Goal: Information Seeking & Learning: Learn about a topic

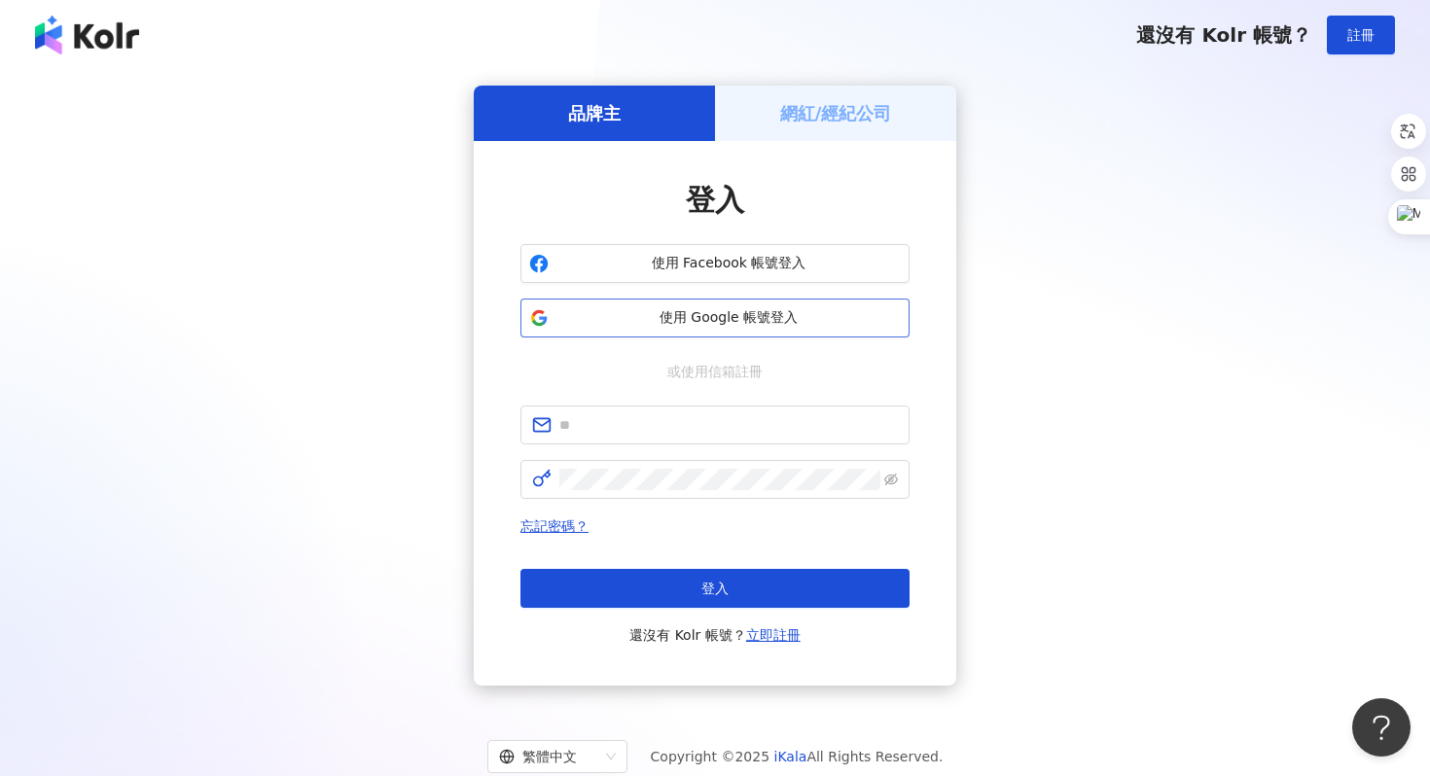
click at [634, 316] on span "使用 Google 帳號登入" at bounding box center [728, 317] width 344 height 19
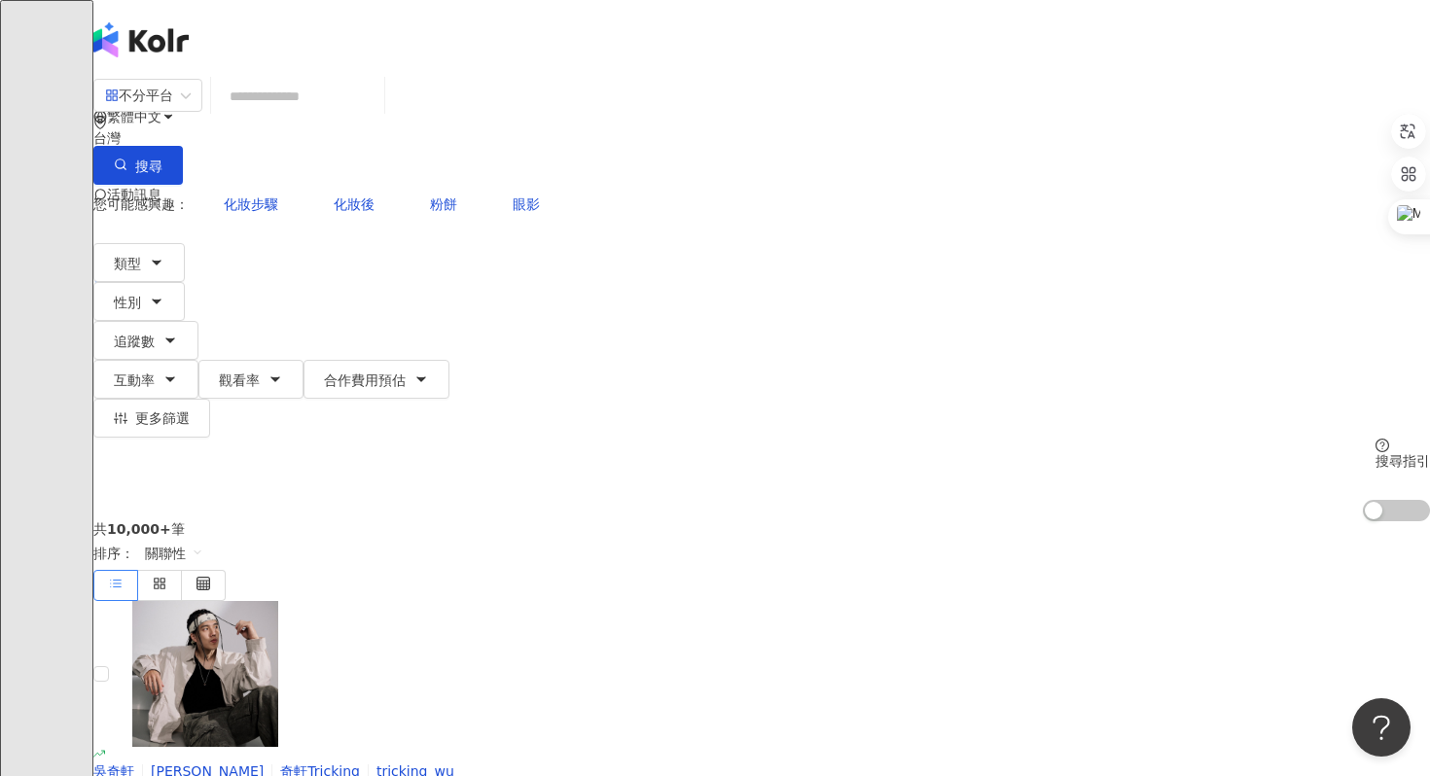
click at [280, 78] on div "不分平台 台灣 搜尋 您可能感興趣： 化妝步驟 化妝後 粉餅 眼影 類型 性別 追蹤數 互動率 觀看率 合作費用預估 更多篩選 搜尋指引 AI 開啟 AI 關閉" at bounding box center [761, 300] width 1337 height 444
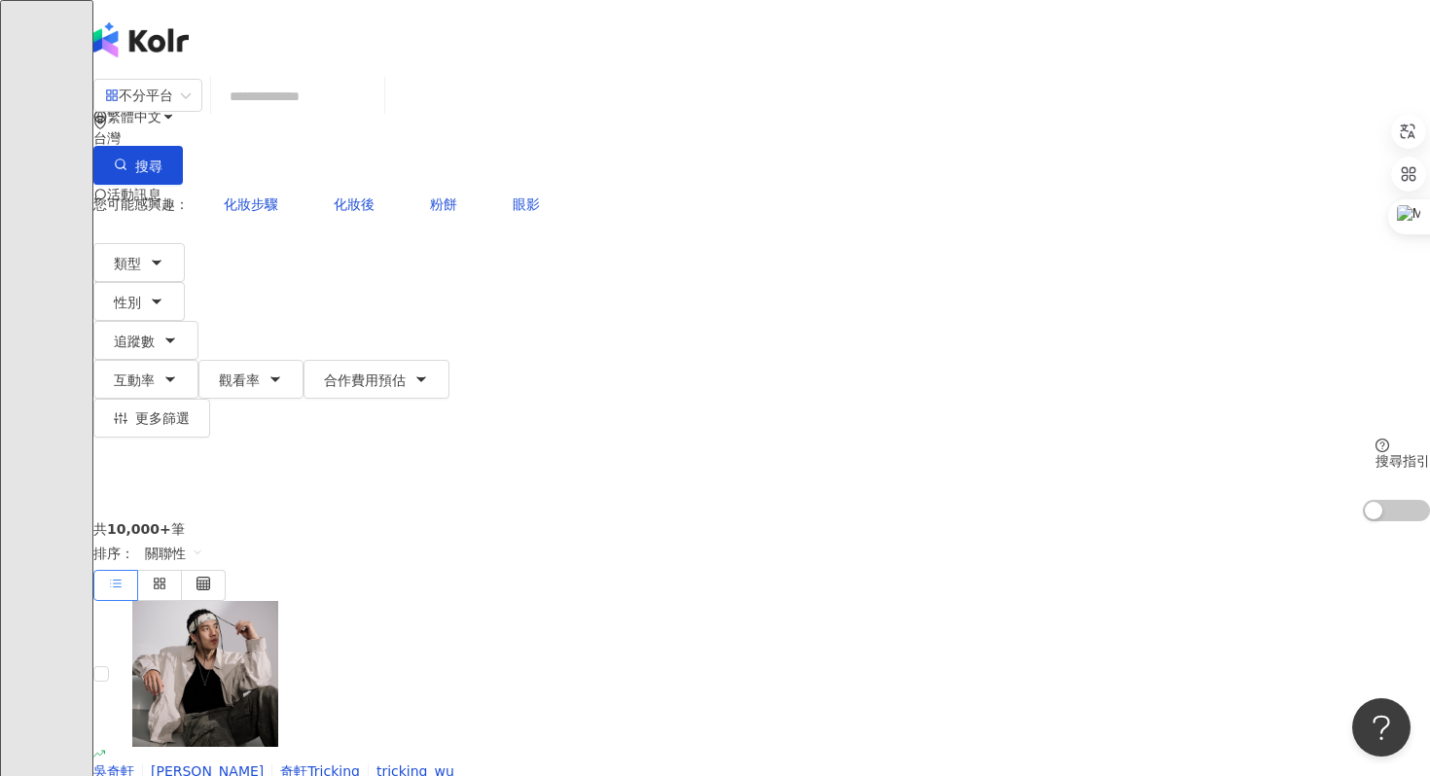
click at [343, 115] on input "search" at bounding box center [298, 96] width 158 height 37
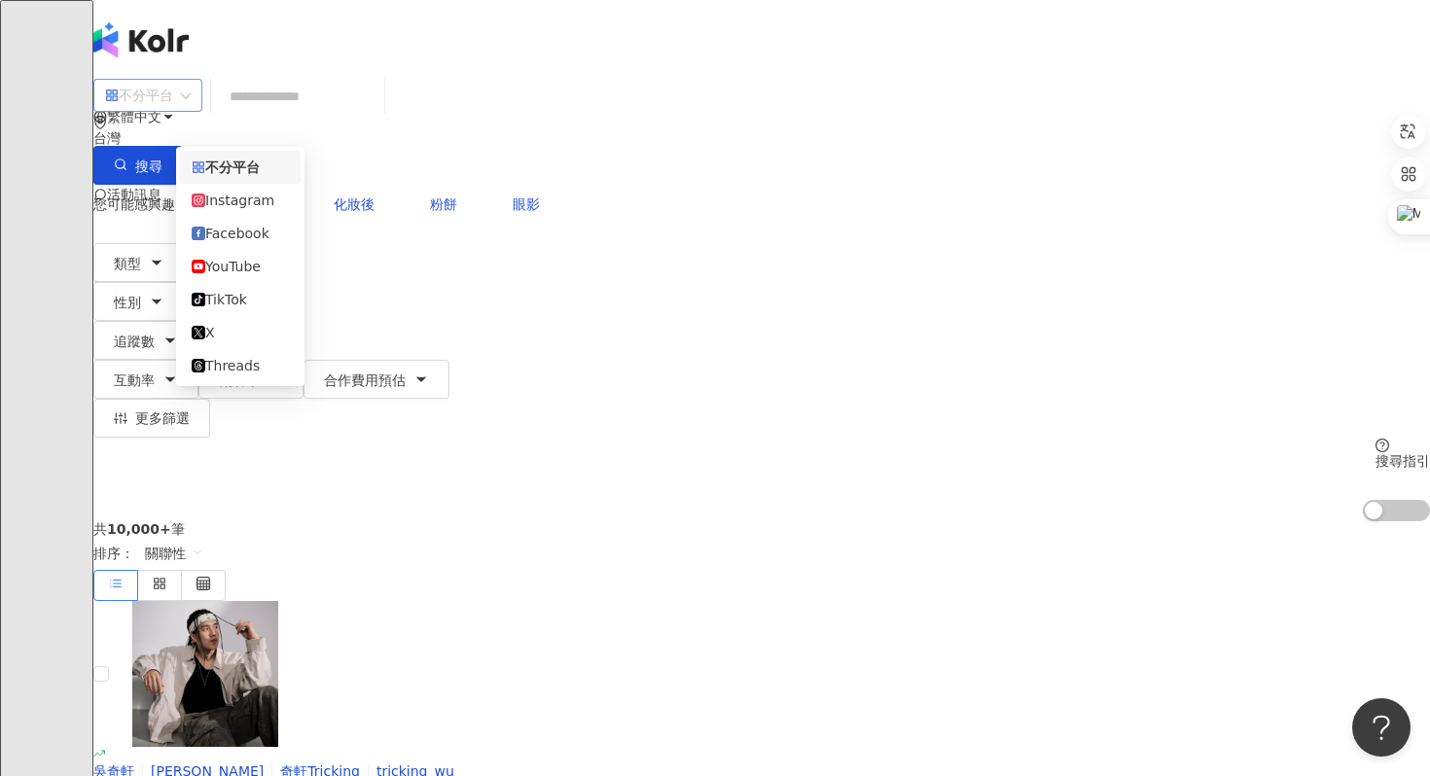
click at [173, 111] on div "不分平台" at bounding box center [139, 95] width 68 height 31
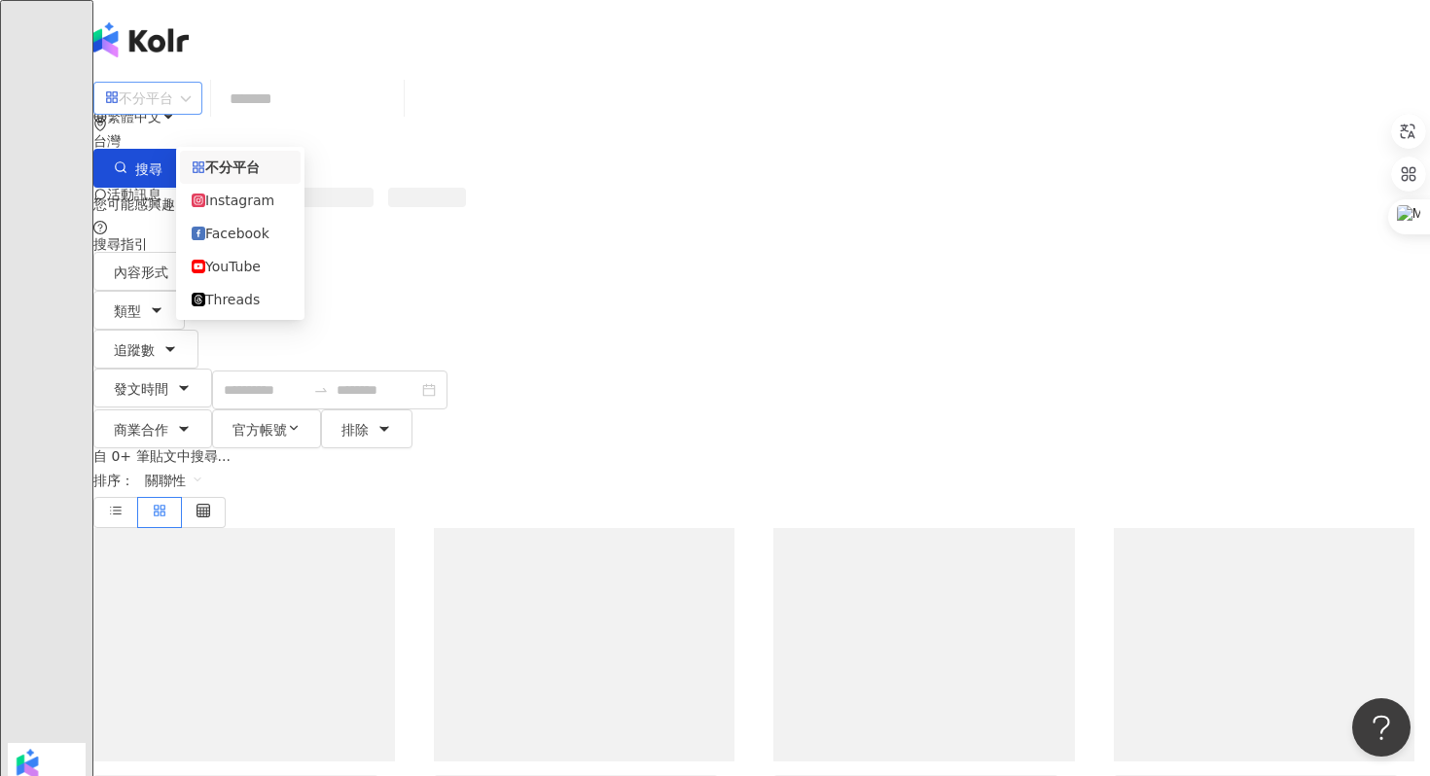
click at [191, 101] on span "不分平台" at bounding box center [148, 98] width 86 height 31
click at [232, 277] on div "YouTube" at bounding box center [240, 266] width 97 height 21
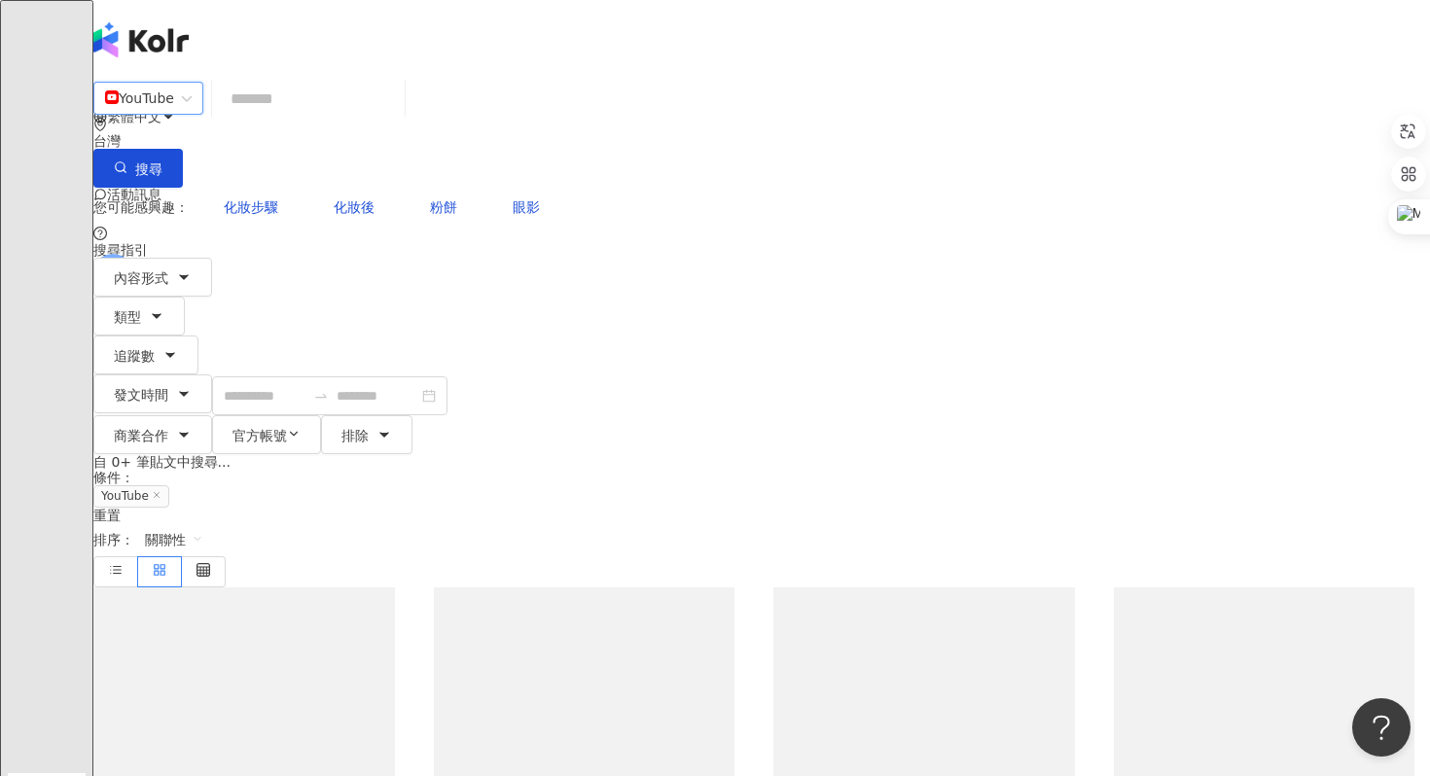
click at [397, 107] on input "search" at bounding box center [308, 99] width 177 height 42
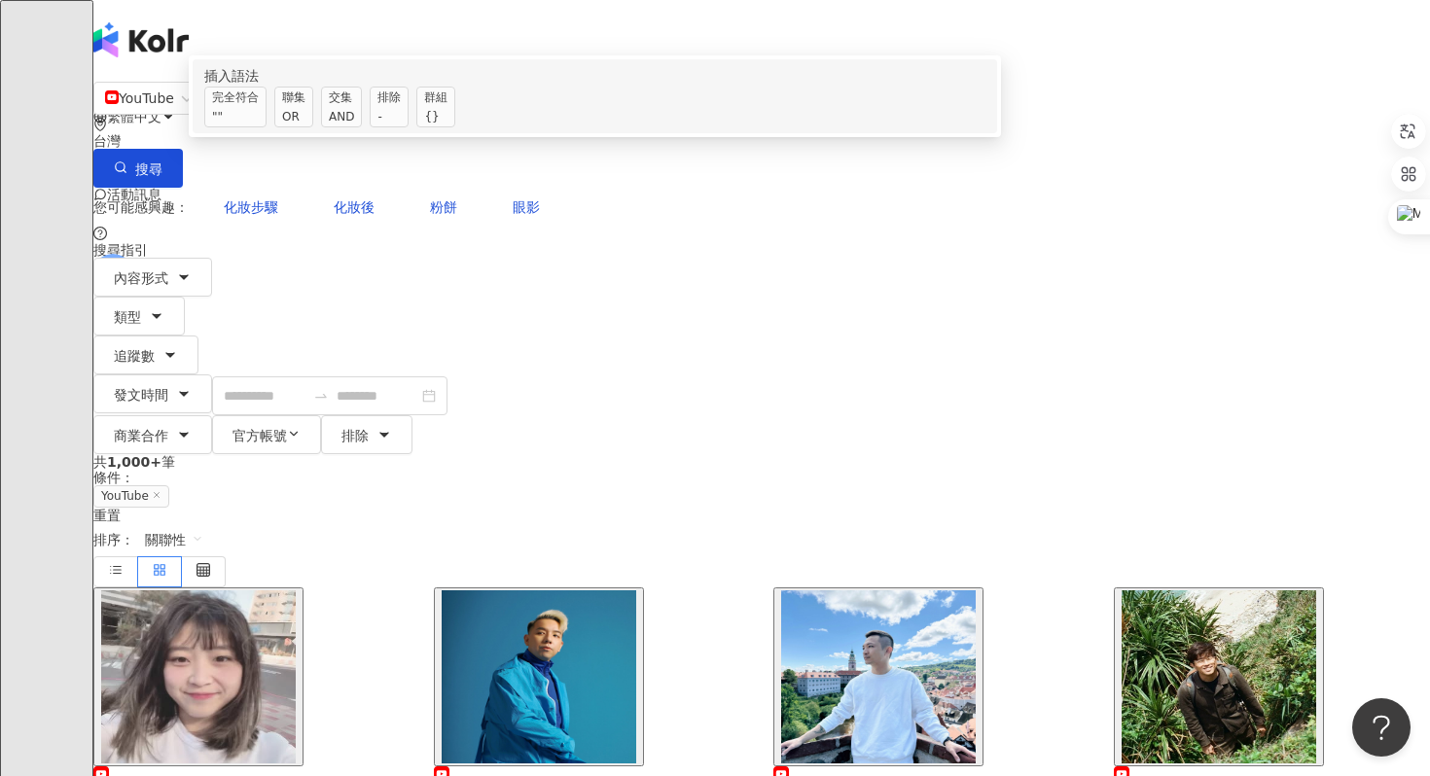
click at [305, 126] on div "OR" at bounding box center [293, 116] width 23 height 19
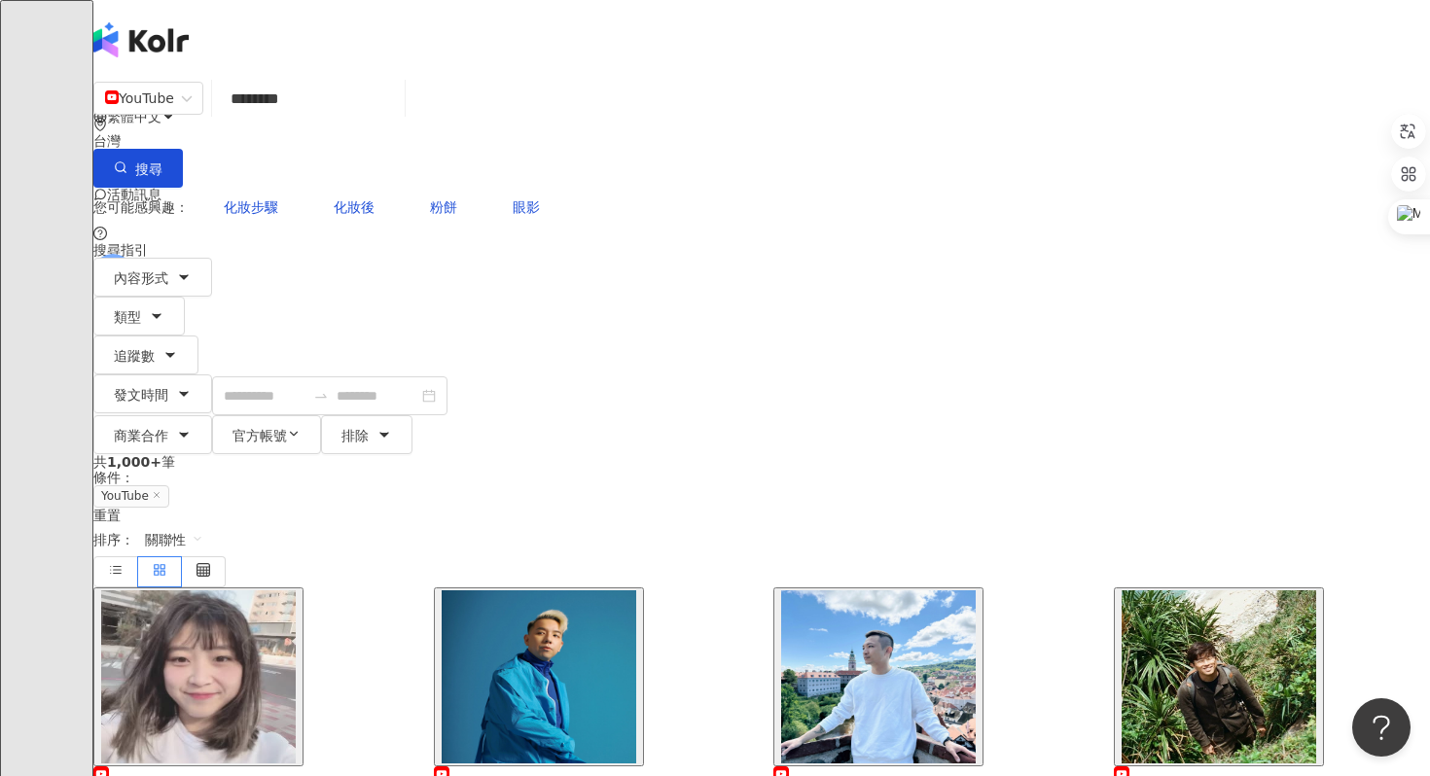
type input "********"
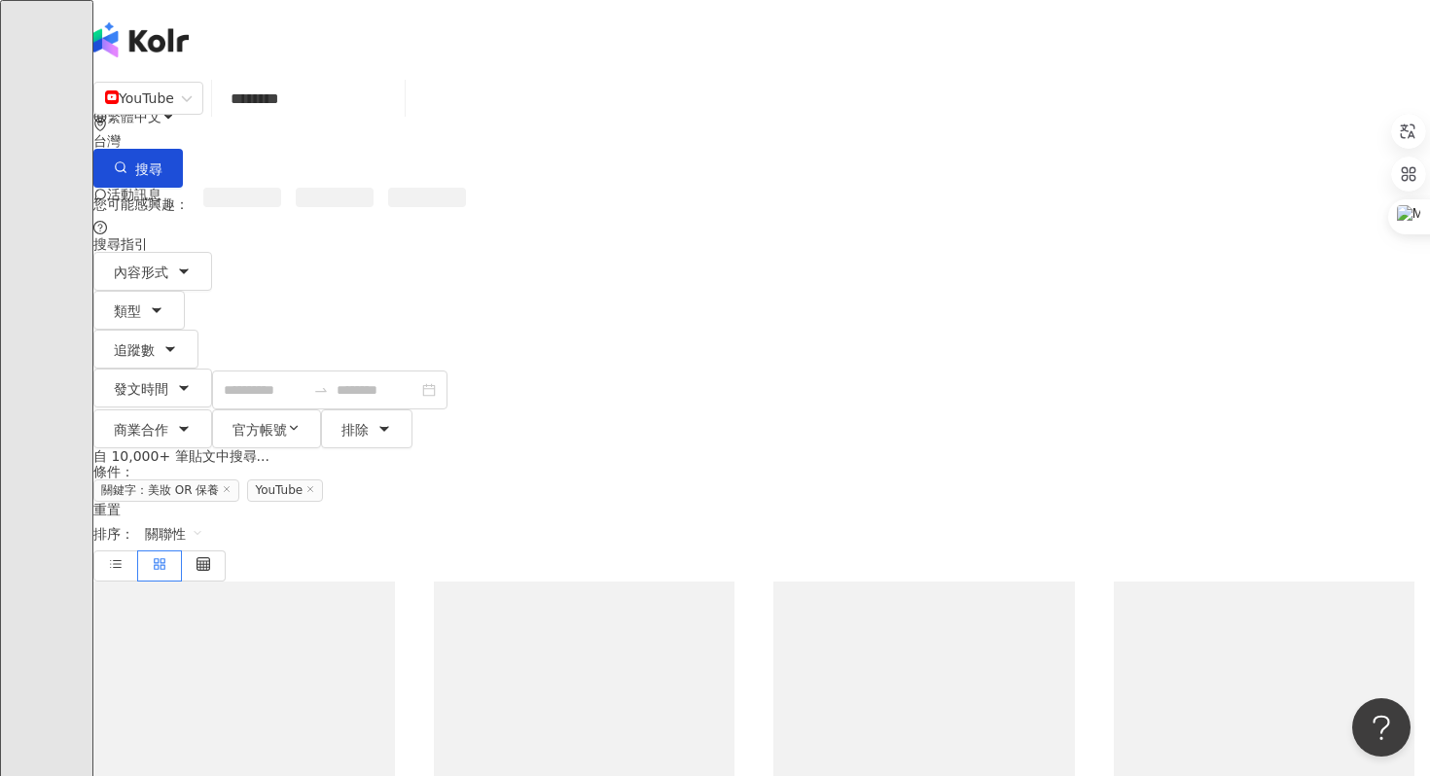
click at [686, 188] on div "您可能感興趣：" at bounding box center [761, 204] width 1337 height 33
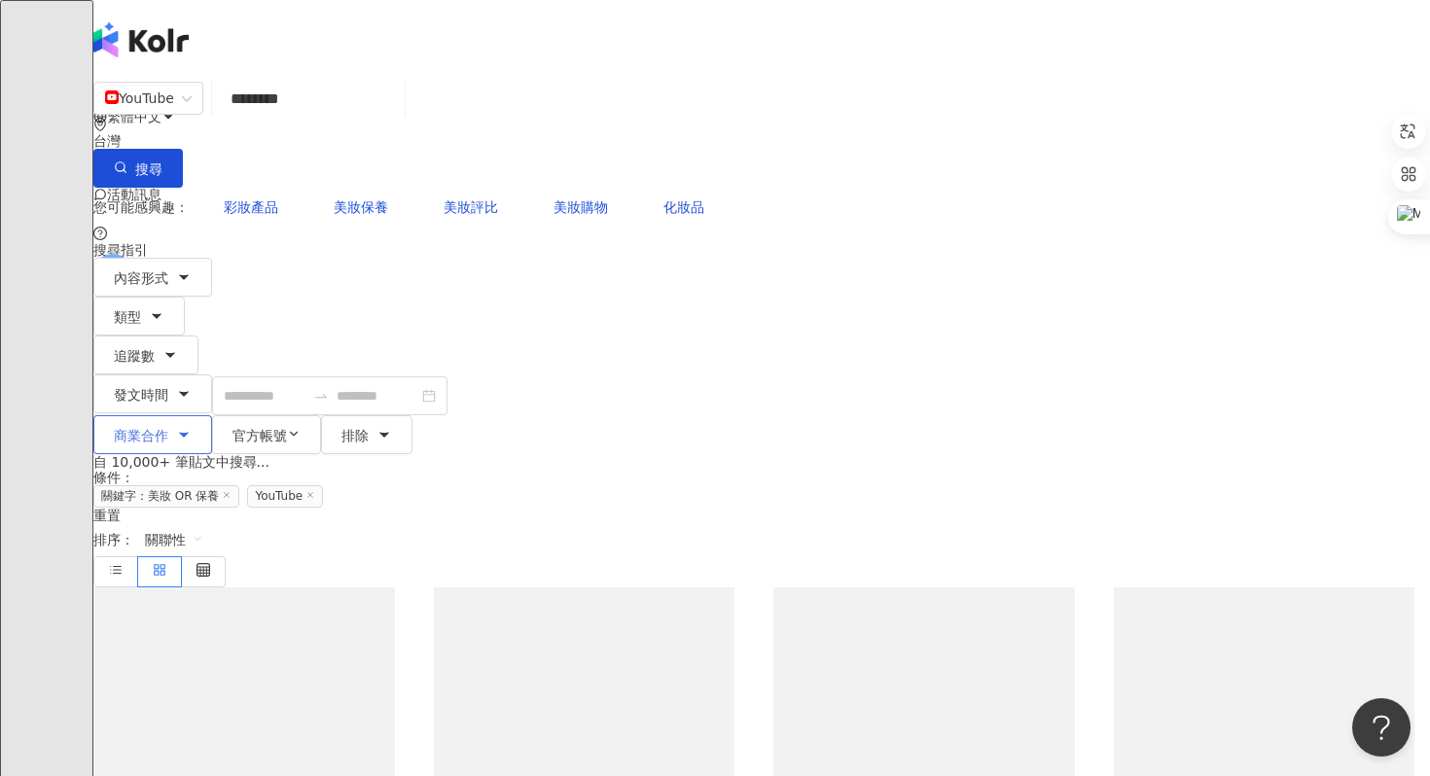
click at [212, 415] on button "商業合作" at bounding box center [152, 434] width 119 height 39
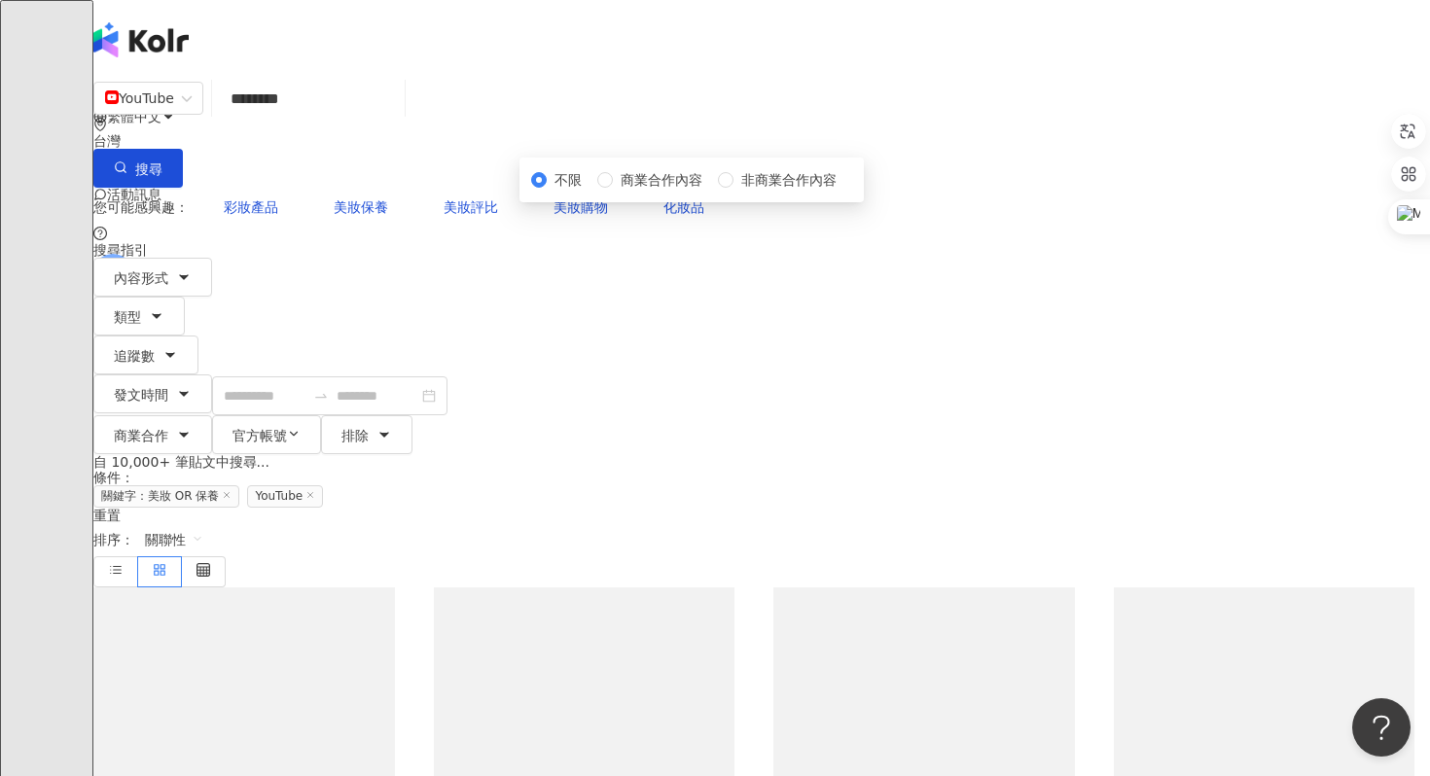
click at [682, 191] on div "不限 商業合作內容 非商業合作內容" at bounding box center [691, 179] width 321 height 21
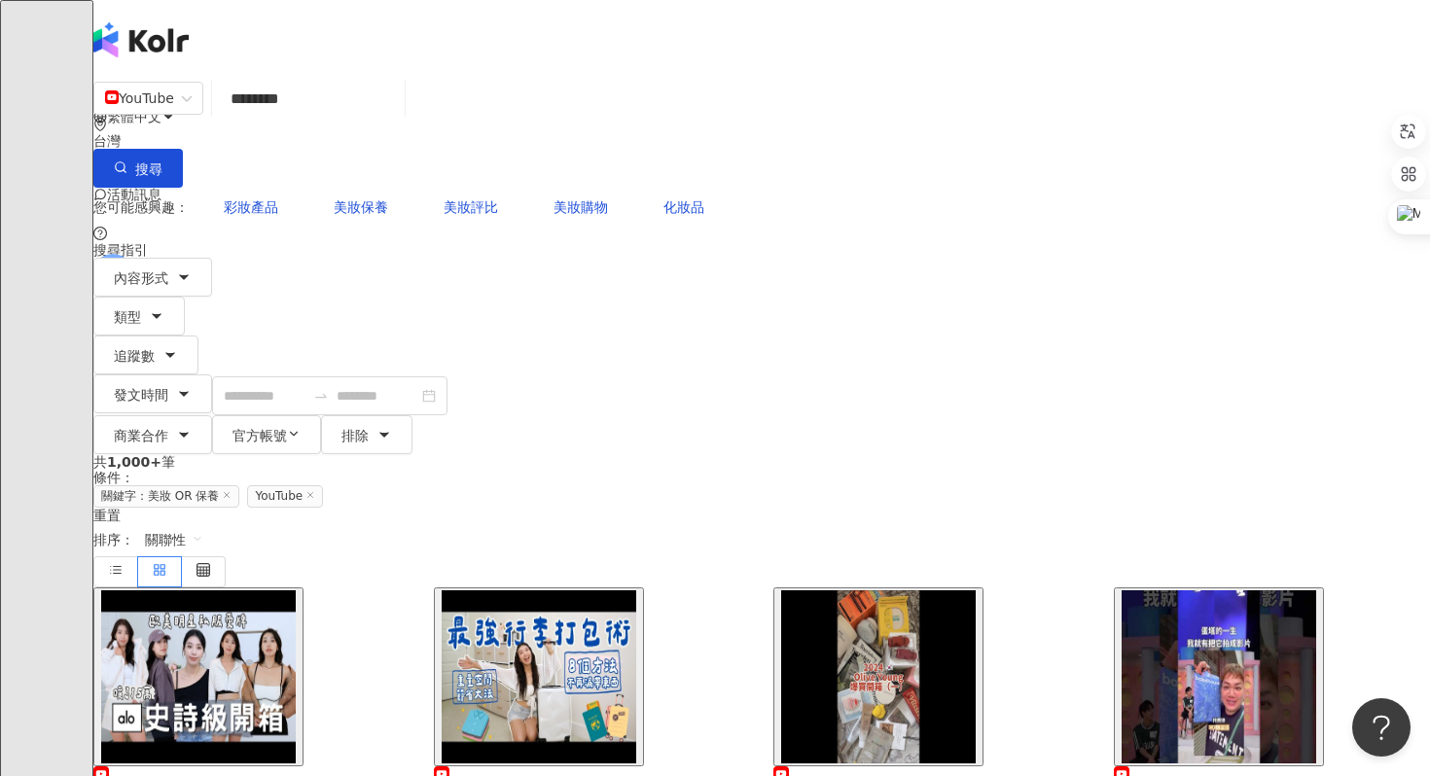
click at [698, 188] on div "您可能感興趣： 彩妝產品 美妝保養 美妝評比 美妝購物 化妝品" at bounding box center [761, 207] width 1337 height 39
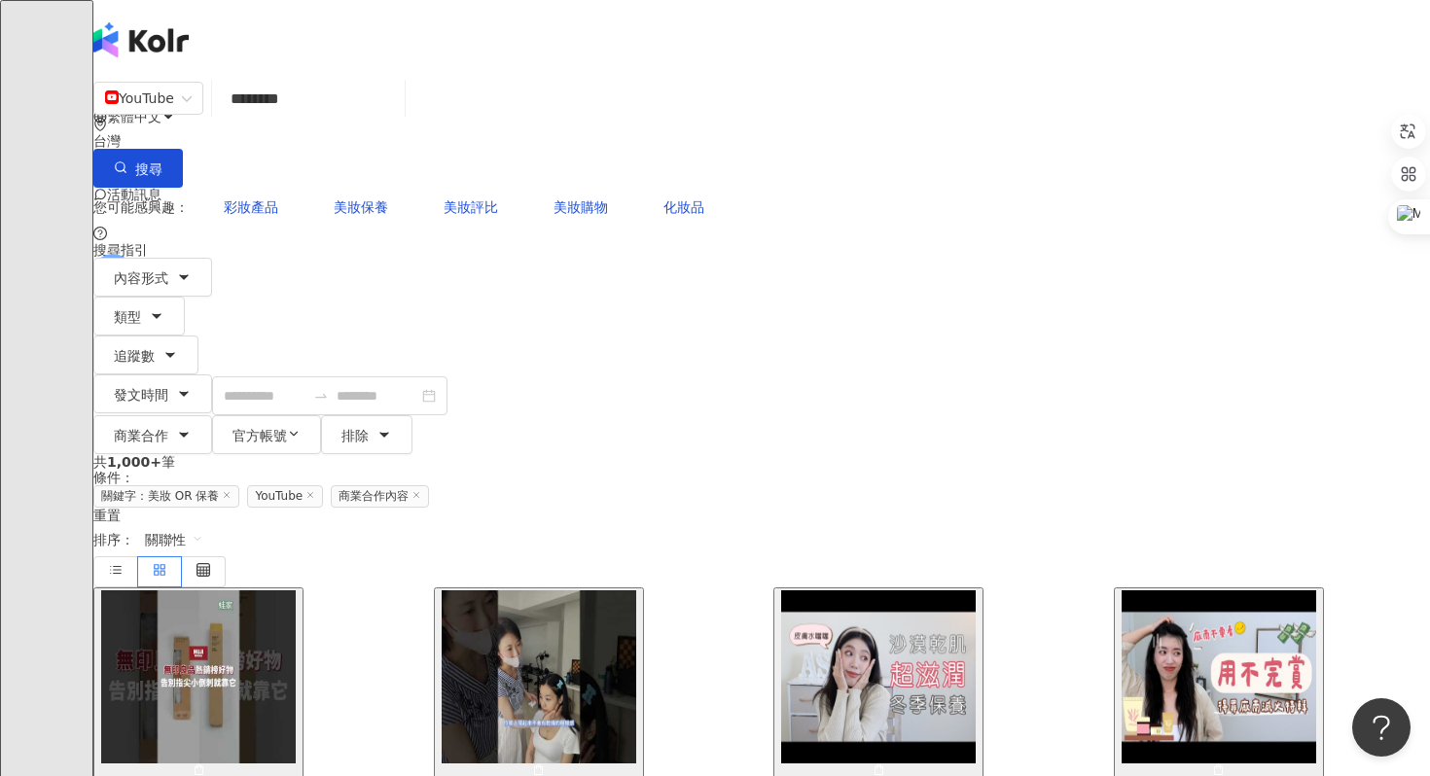
scroll to position [148, 0]
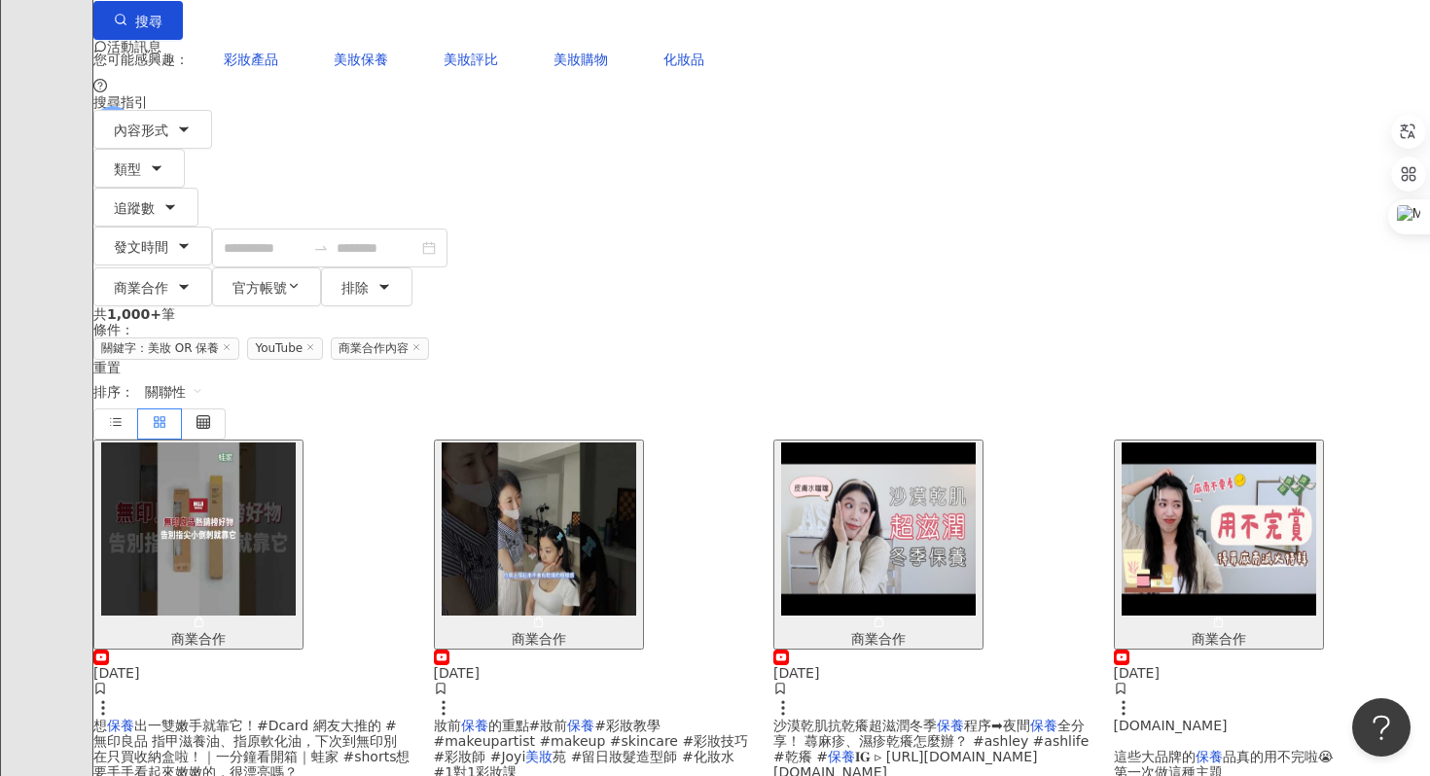
click at [852, 718] on span "沙漠乾肌抗乾癢超滋潤冬季" at bounding box center [854, 726] width 163 height 16
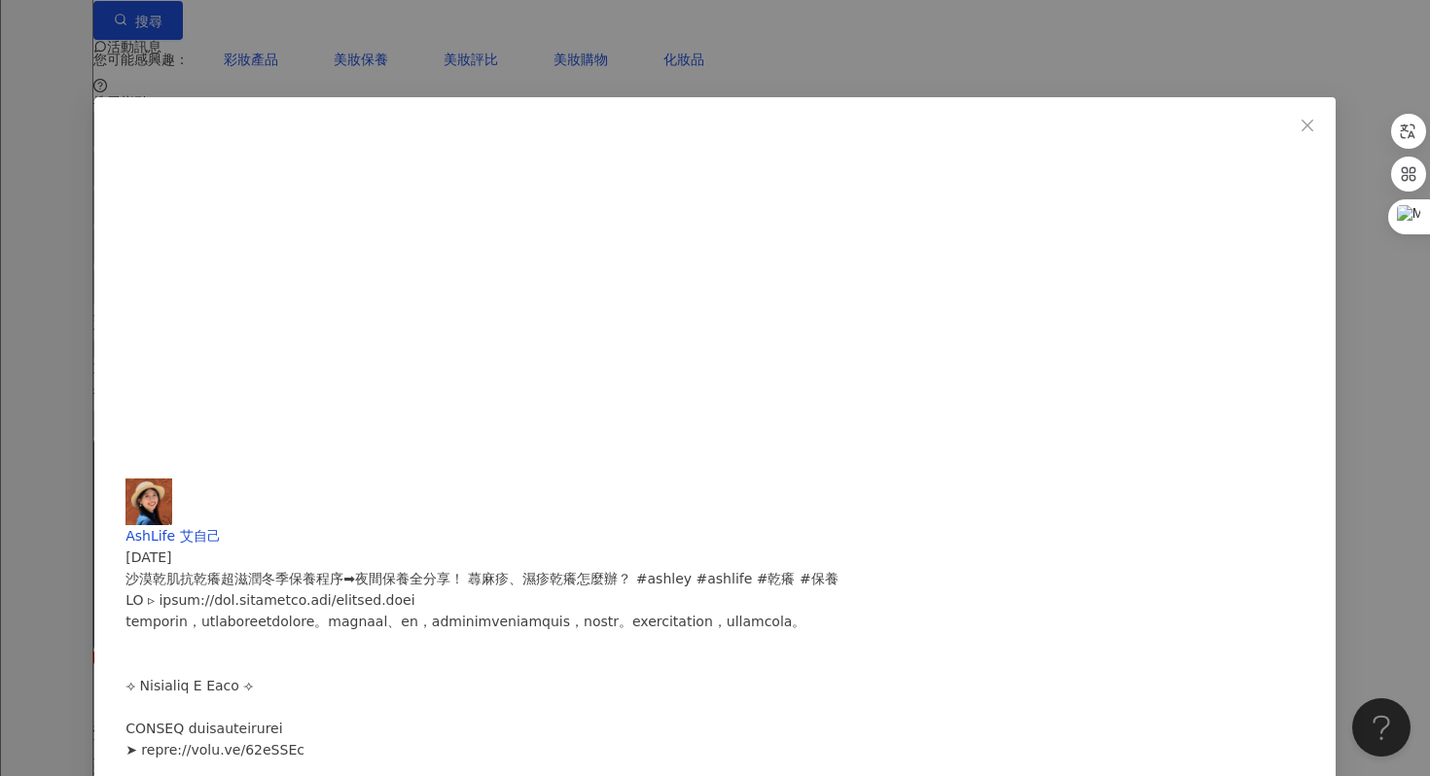
scroll to position [377, 0]
click at [1228, 336] on div "AshLife 艾自己 [DATE] 沙漠乾肌抗乾癢超滋潤冬季保養程序➡夜間保養全分享！ 蕁麻疹、濕疹乾癢怎麼辦？ #[PERSON_NAME] #ashli…" at bounding box center [715, 388] width 1430 height 776
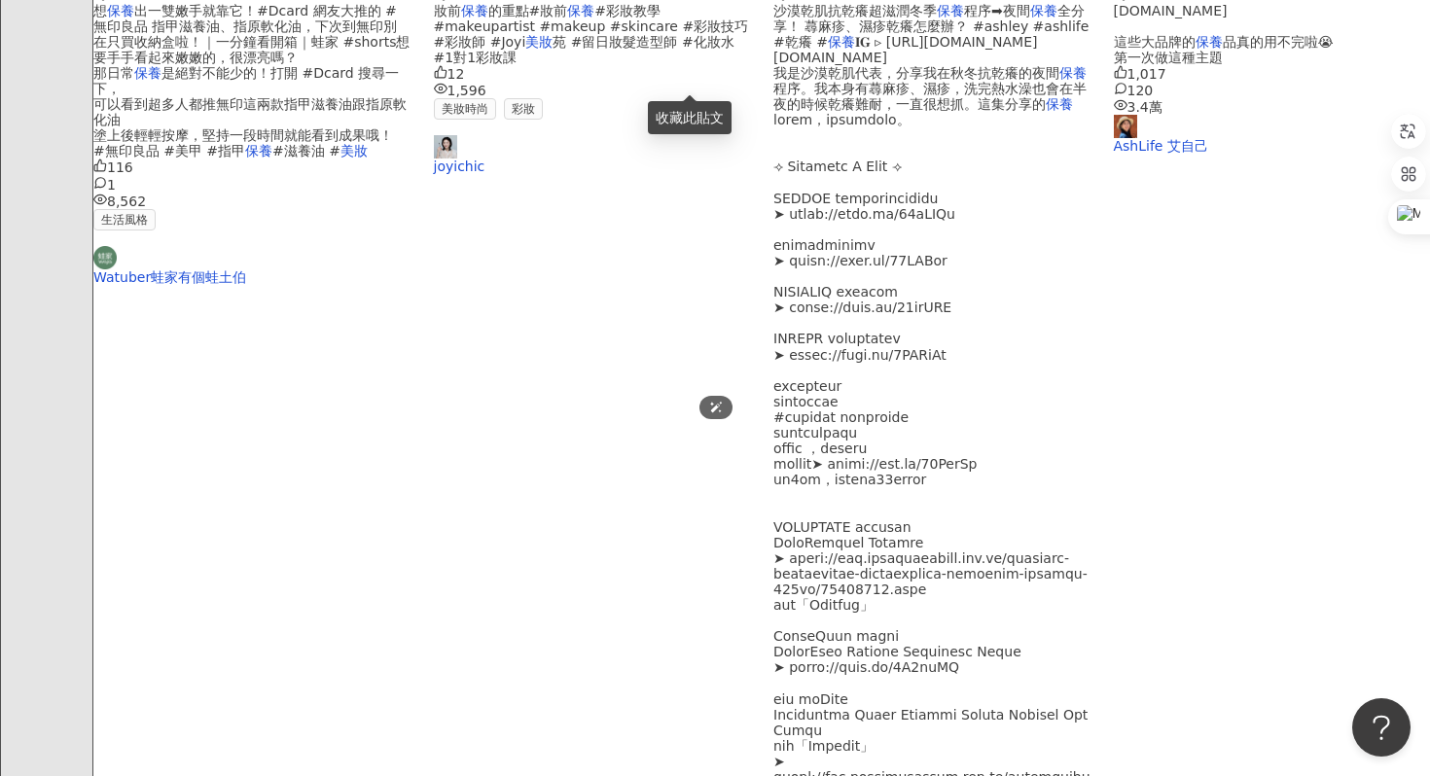
scroll to position [867, 0]
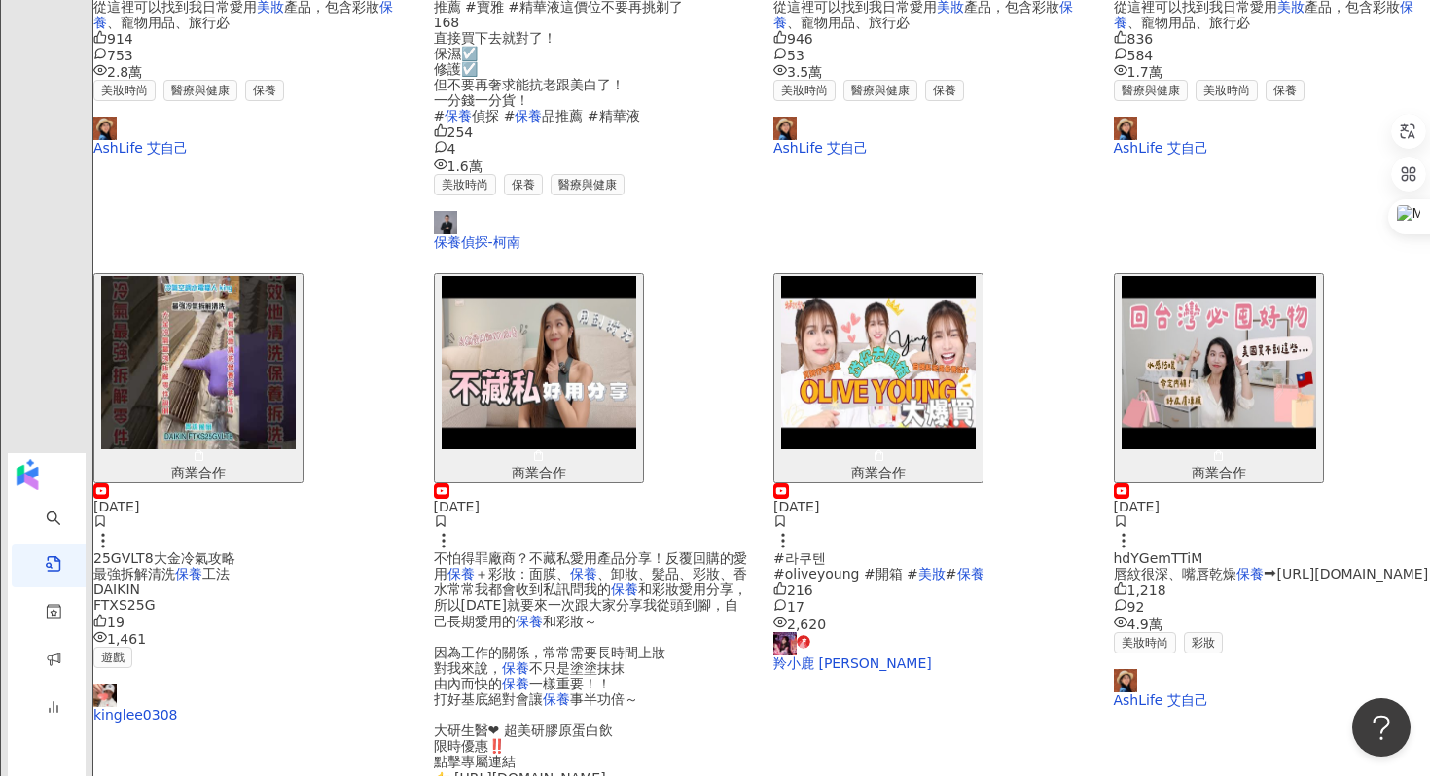
scroll to position [0, 0]
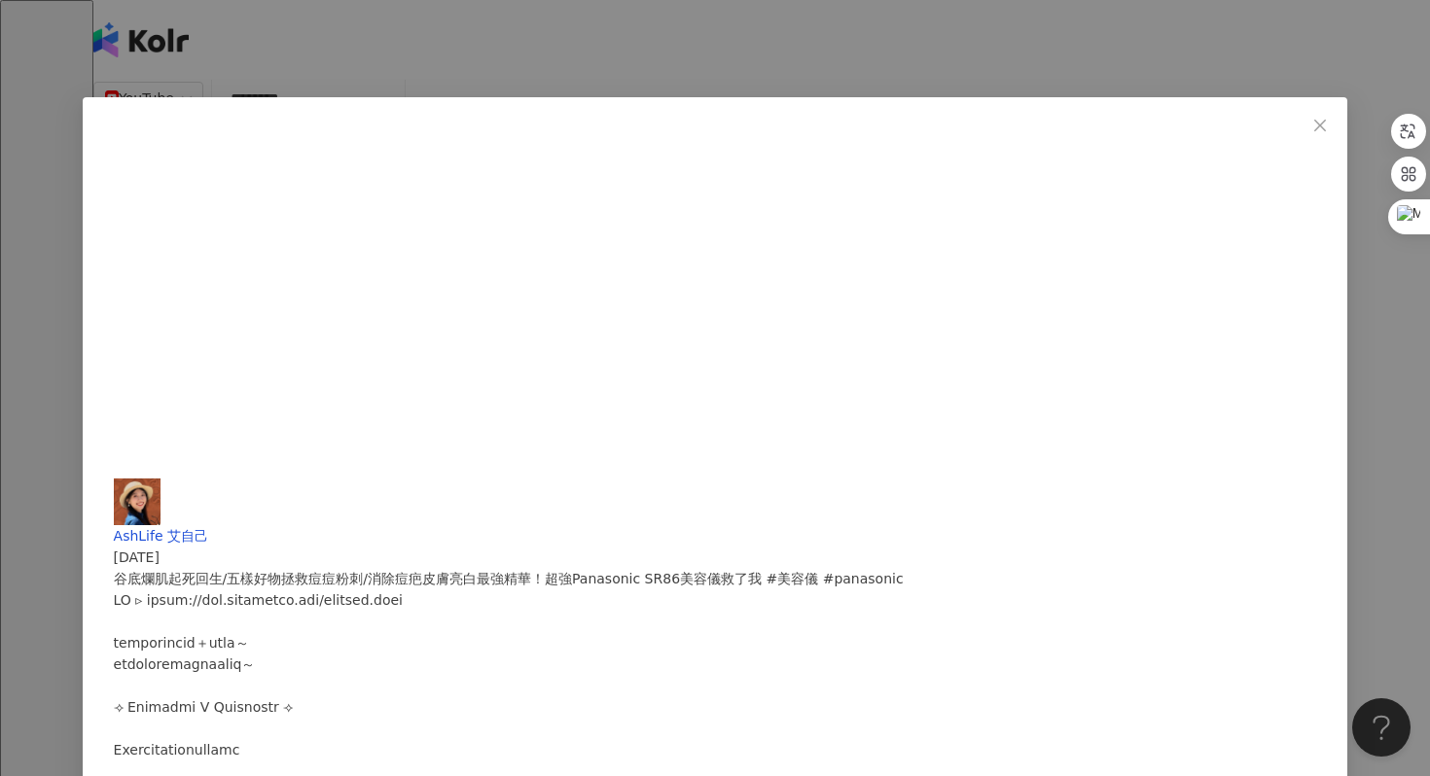
scroll to position [461, 0]
click at [759, 522] on div "AshLife 艾自己 [DATE] 谷底爛肌起死回生/五樣好物拯救痘痘粉刺/消除痘疤皮膚亮白最強精華！超強Panasonic SR86美容儀救了我 #美容儀…" at bounding box center [715, 388] width 1430 height 776
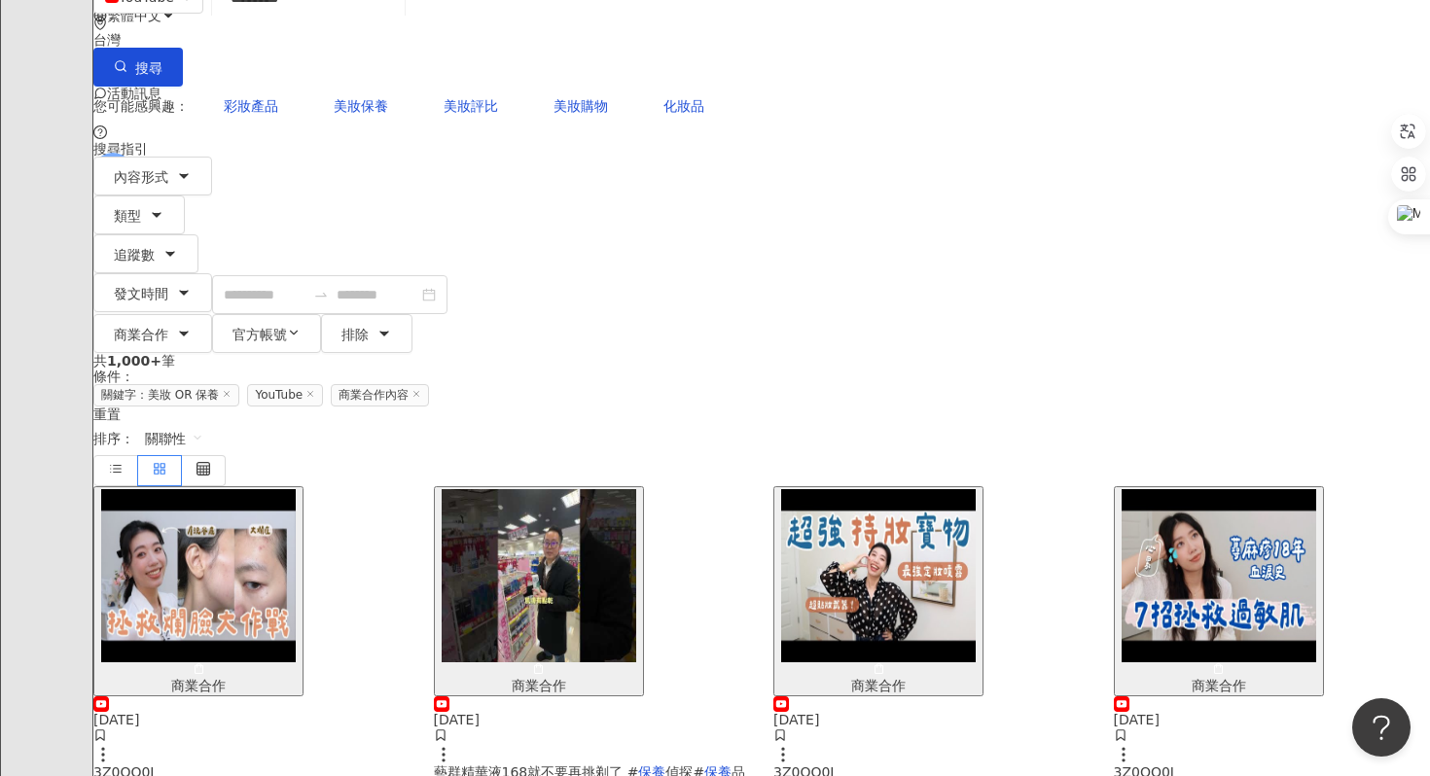
scroll to position [130, 0]
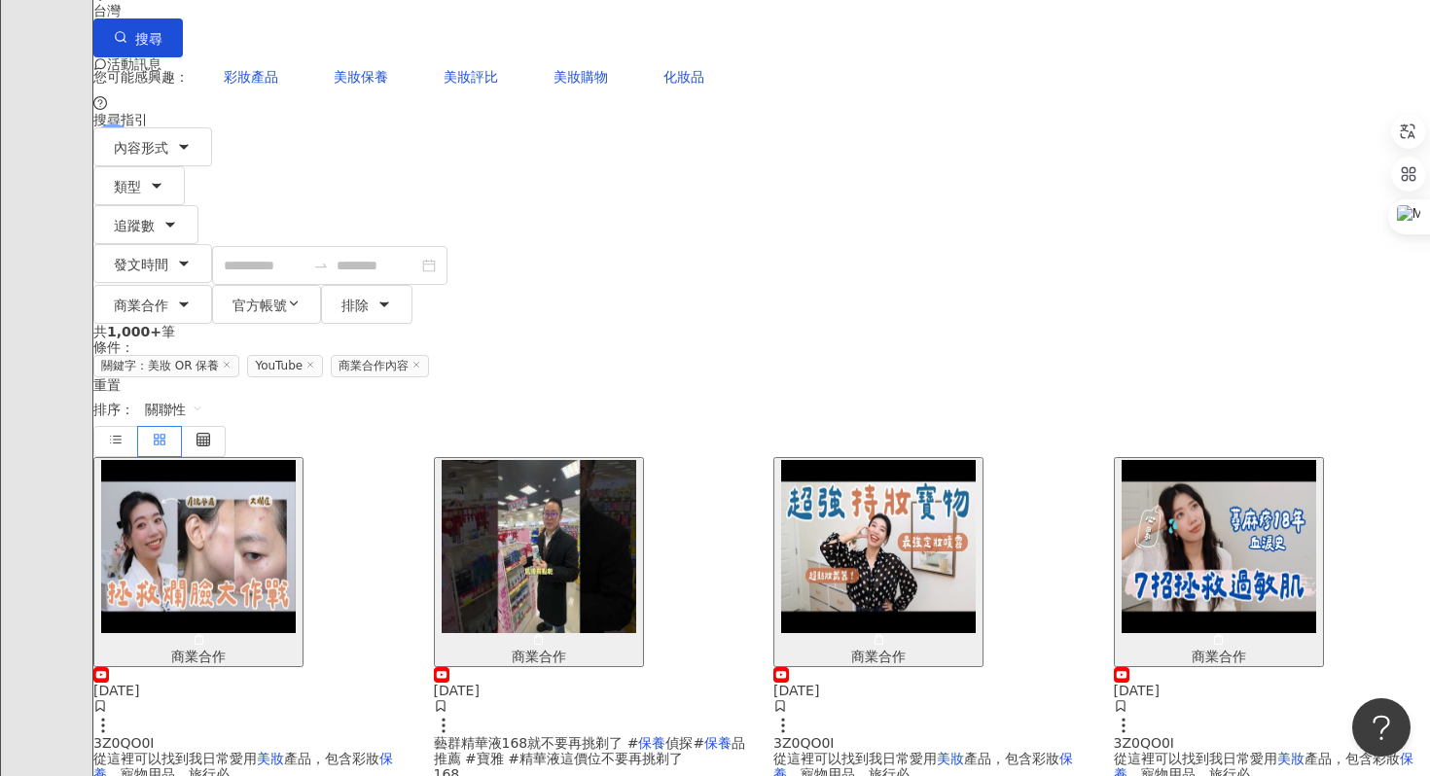
click at [853, 735] on div "3Z0QO0I 從這裡可以找到我日常愛用 美妝 產品，包含彩妝 保養 、寵物用品、旅行必" at bounding box center [931, 758] width 317 height 47
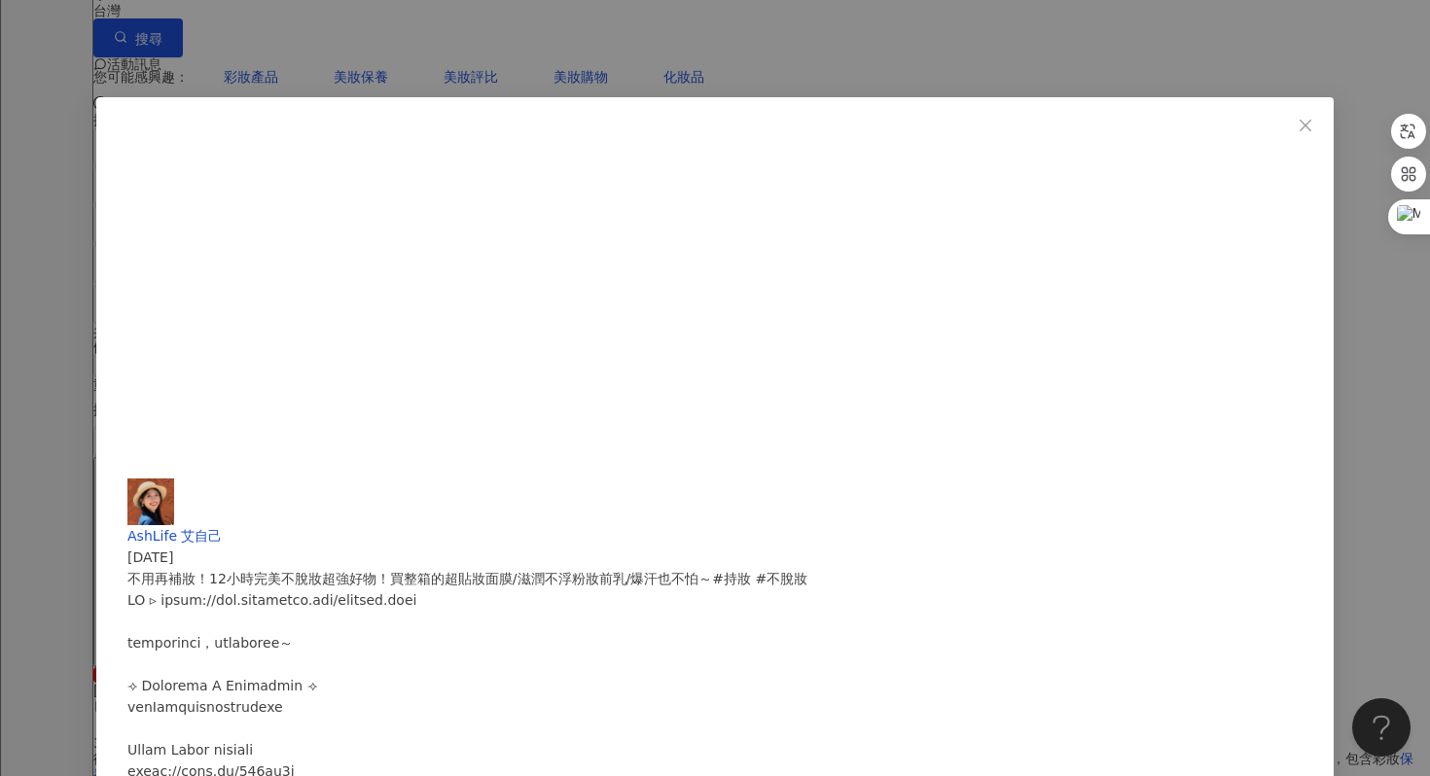
click at [1298, 130] on icon "close" at bounding box center [1306, 126] width 16 height 16
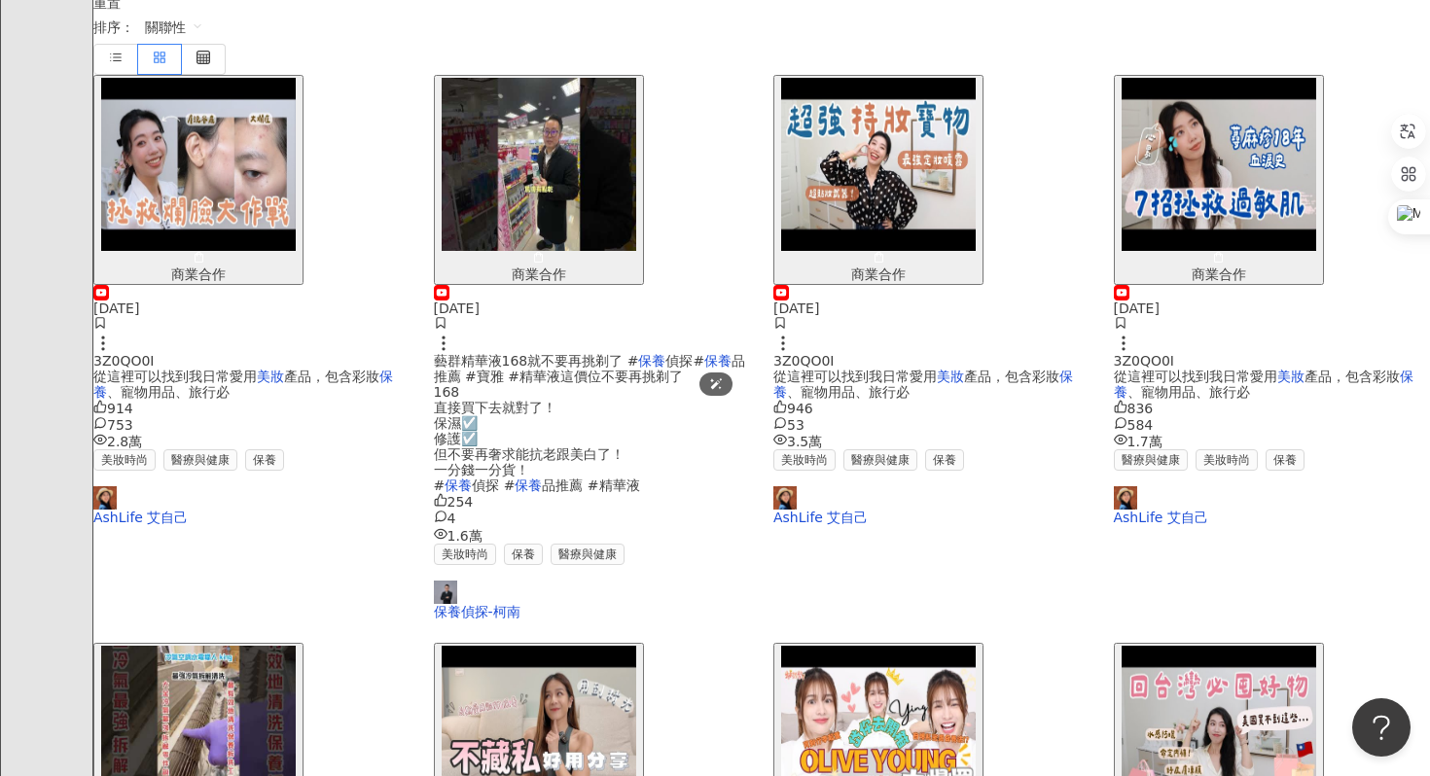
scroll to position [496, 0]
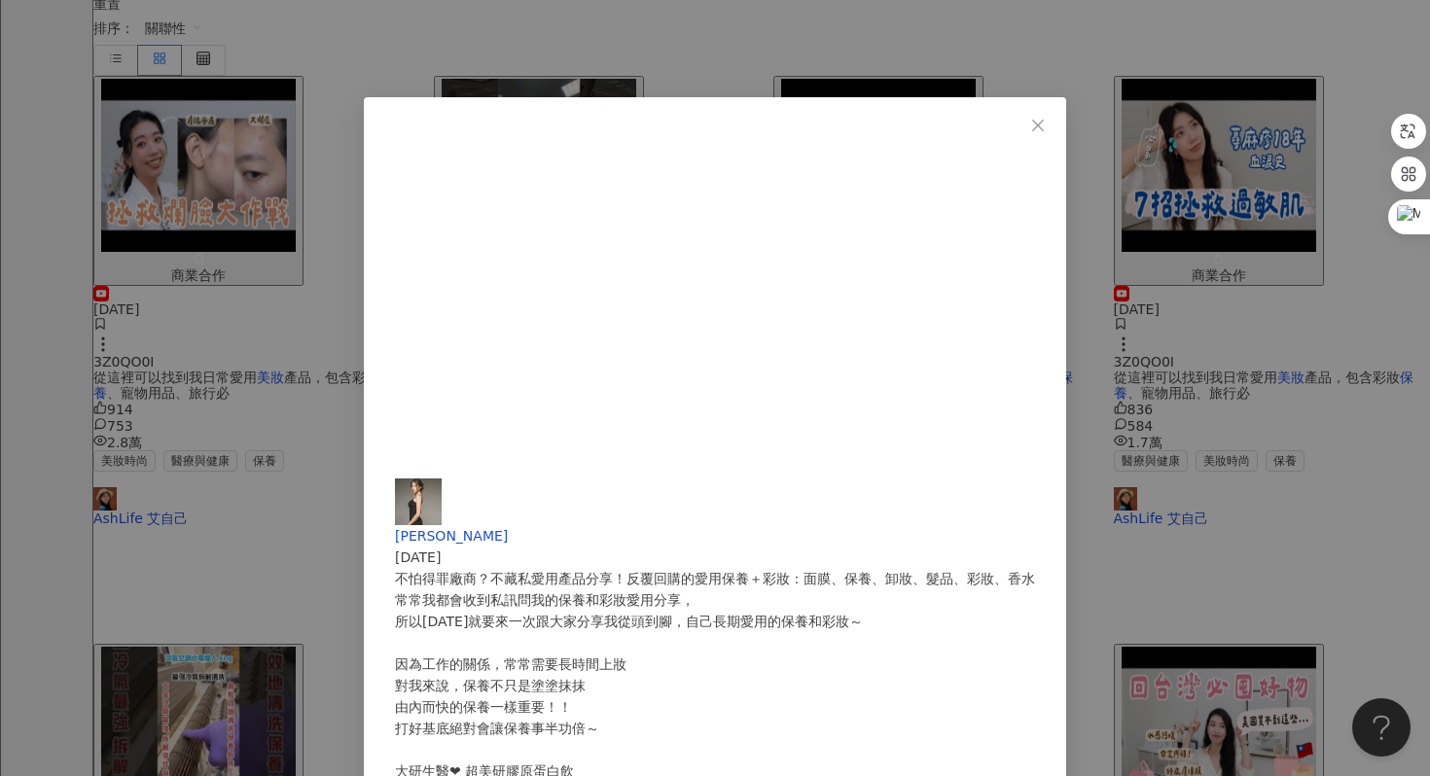
click at [1237, 411] on div "[PERSON_NAME] [DATE] 不怕得罪廠商？不藏私愛用產品分享！反覆回購的愛用保養＋彩妝：面膜、保養、卸妝、髮品、彩妝、香水 常常我都會收到私訊問…" at bounding box center [715, 388] width 1430 height 776
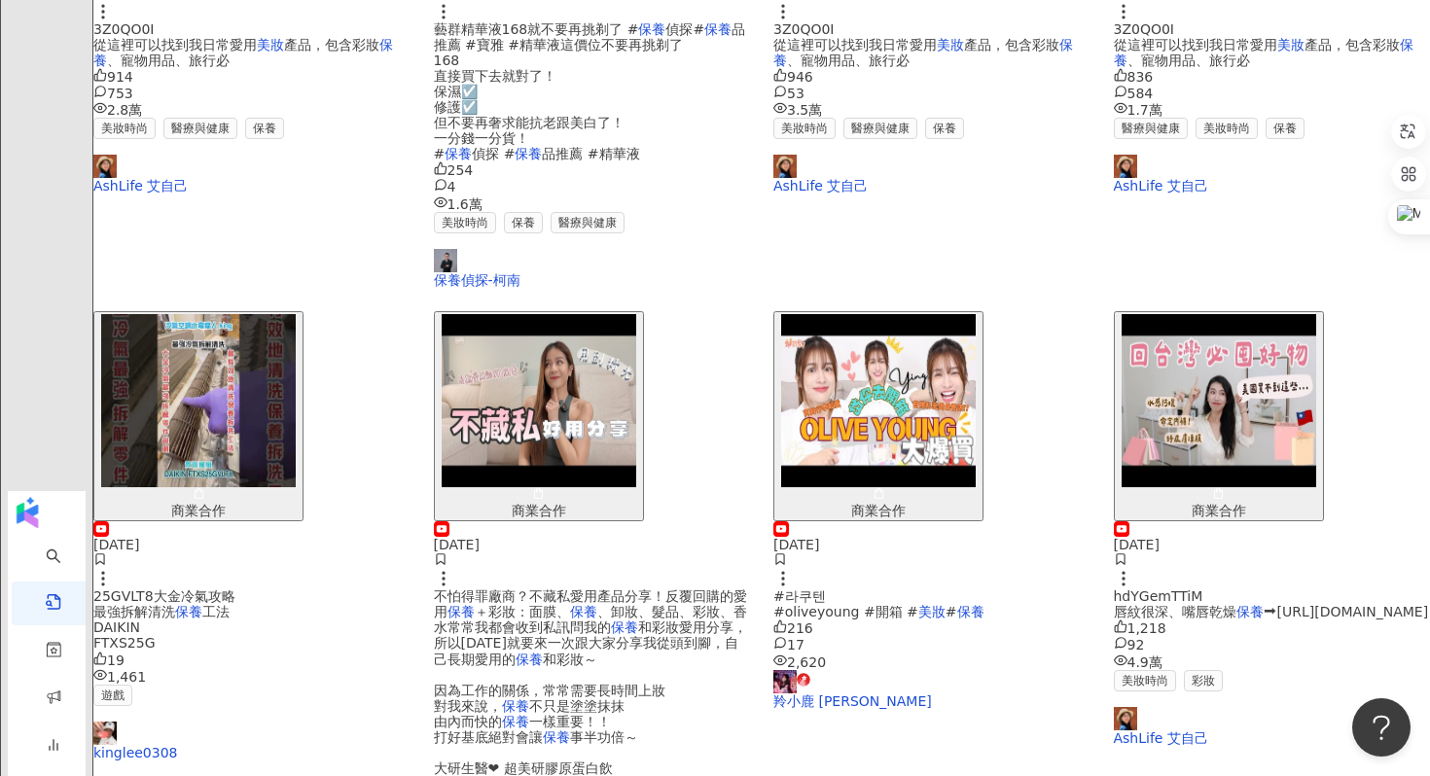
scroll to position [983, 0]
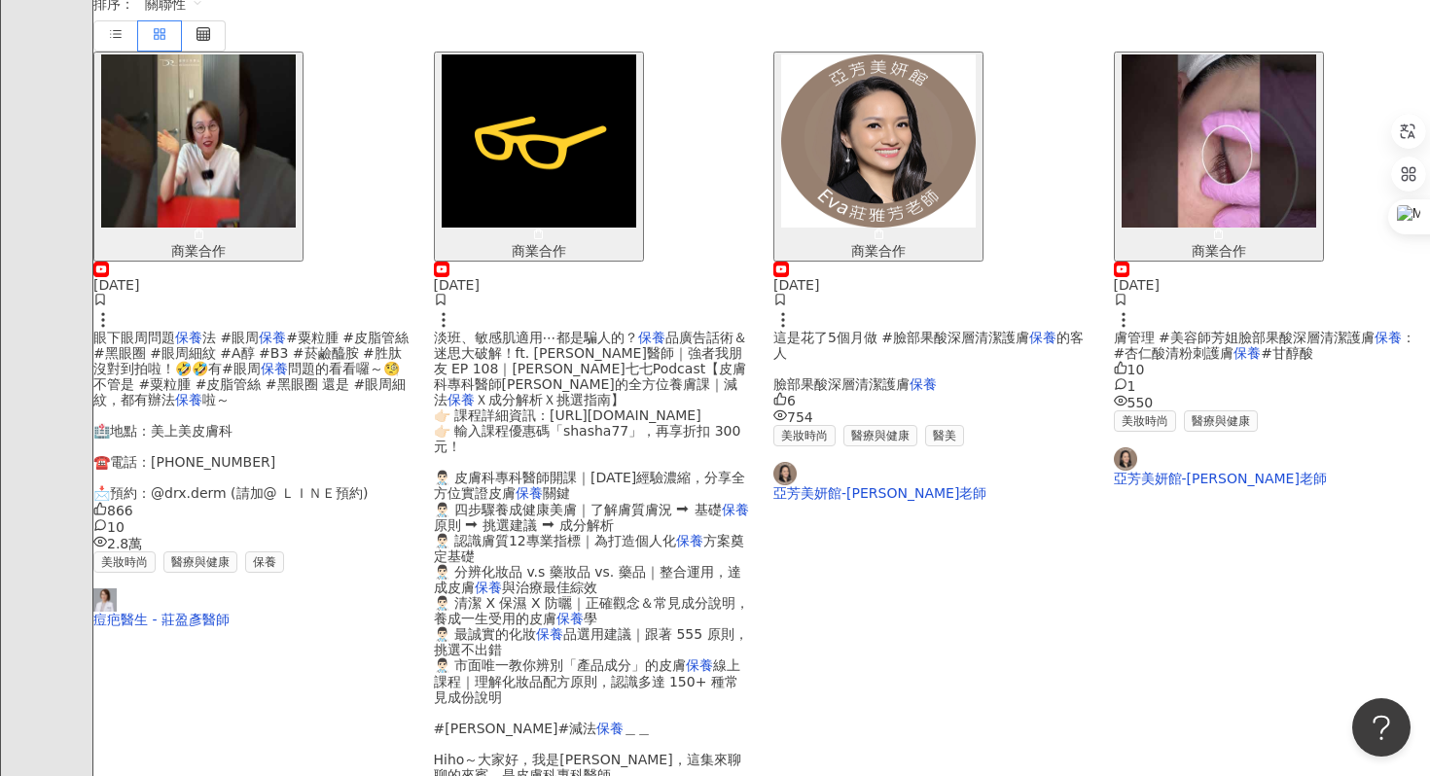
scroll to position [0, 0]
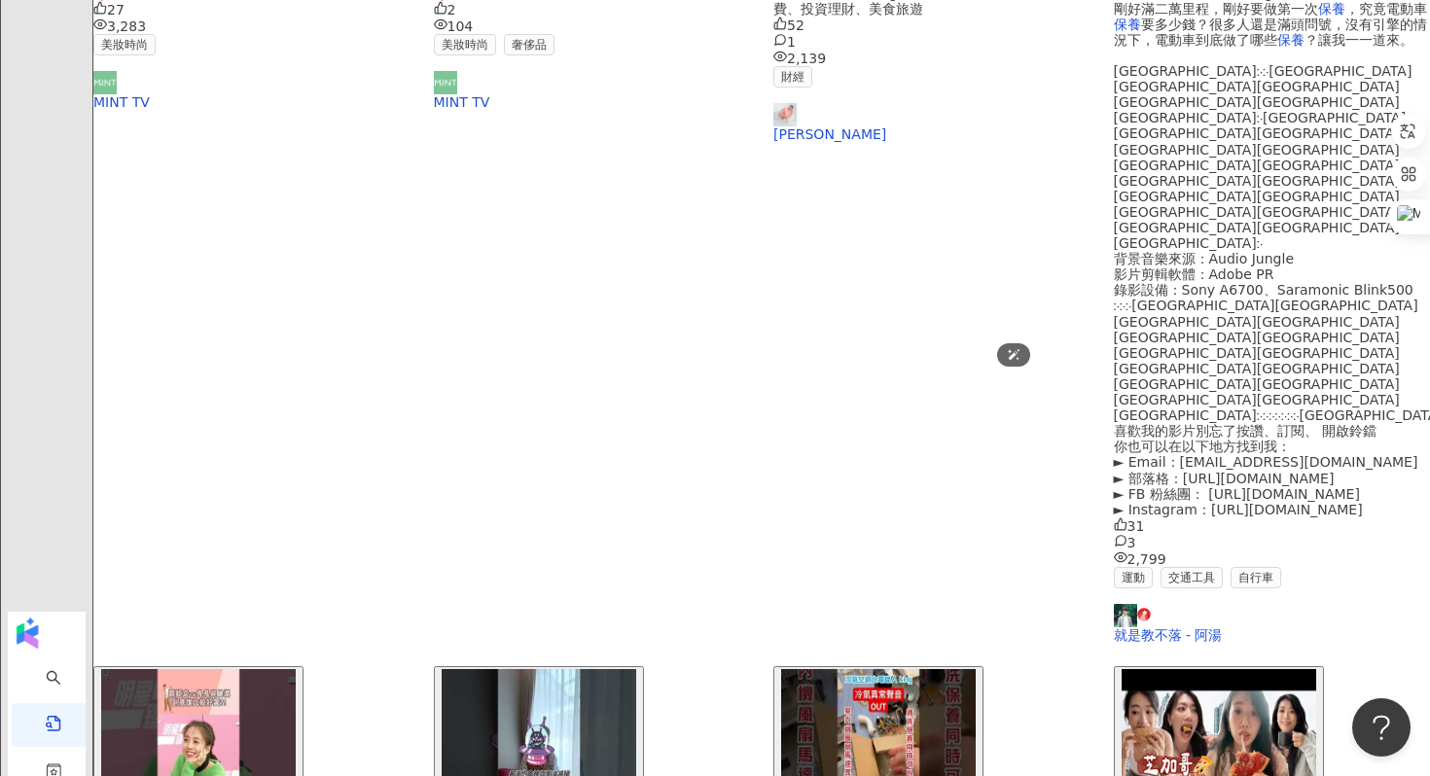
scroll to position [944, 0]
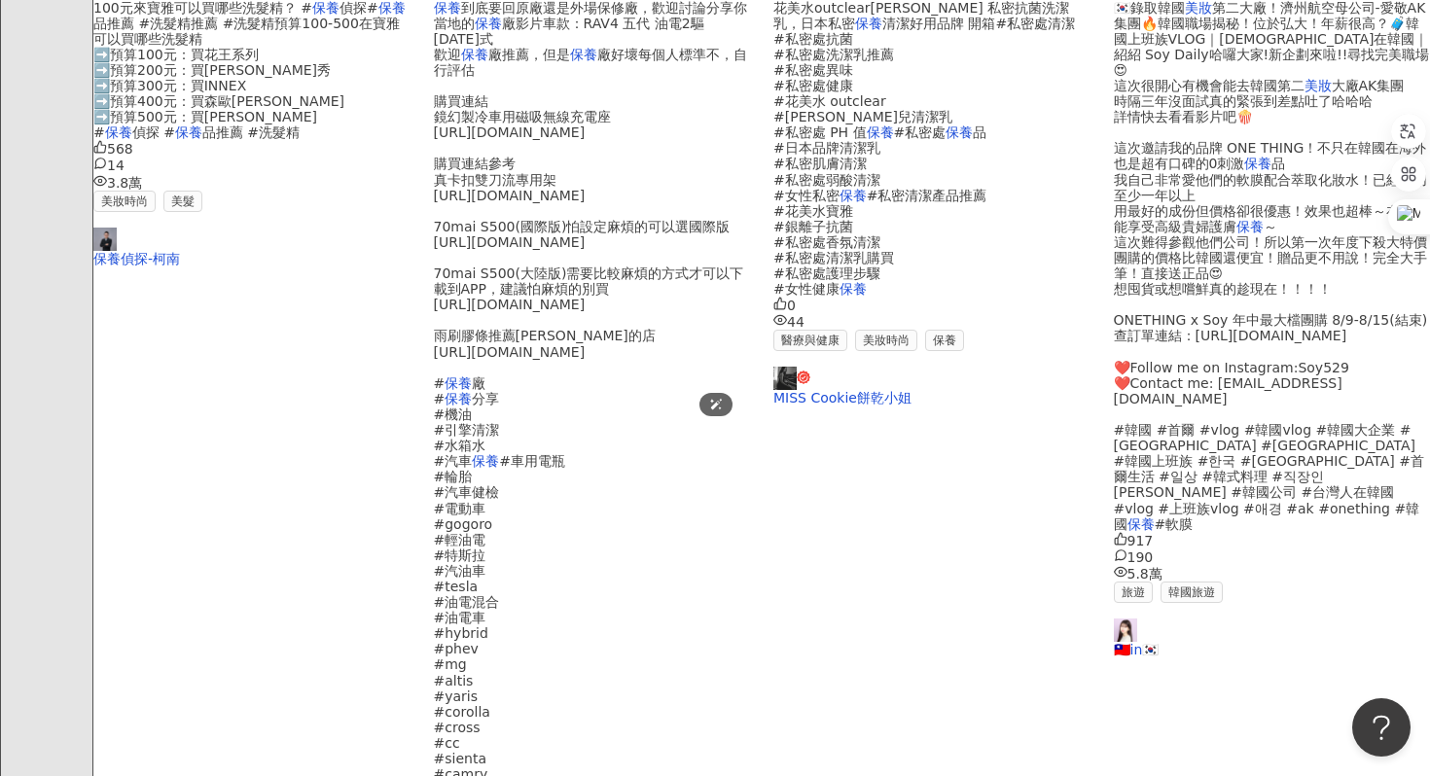
scroll to position [872, 0]
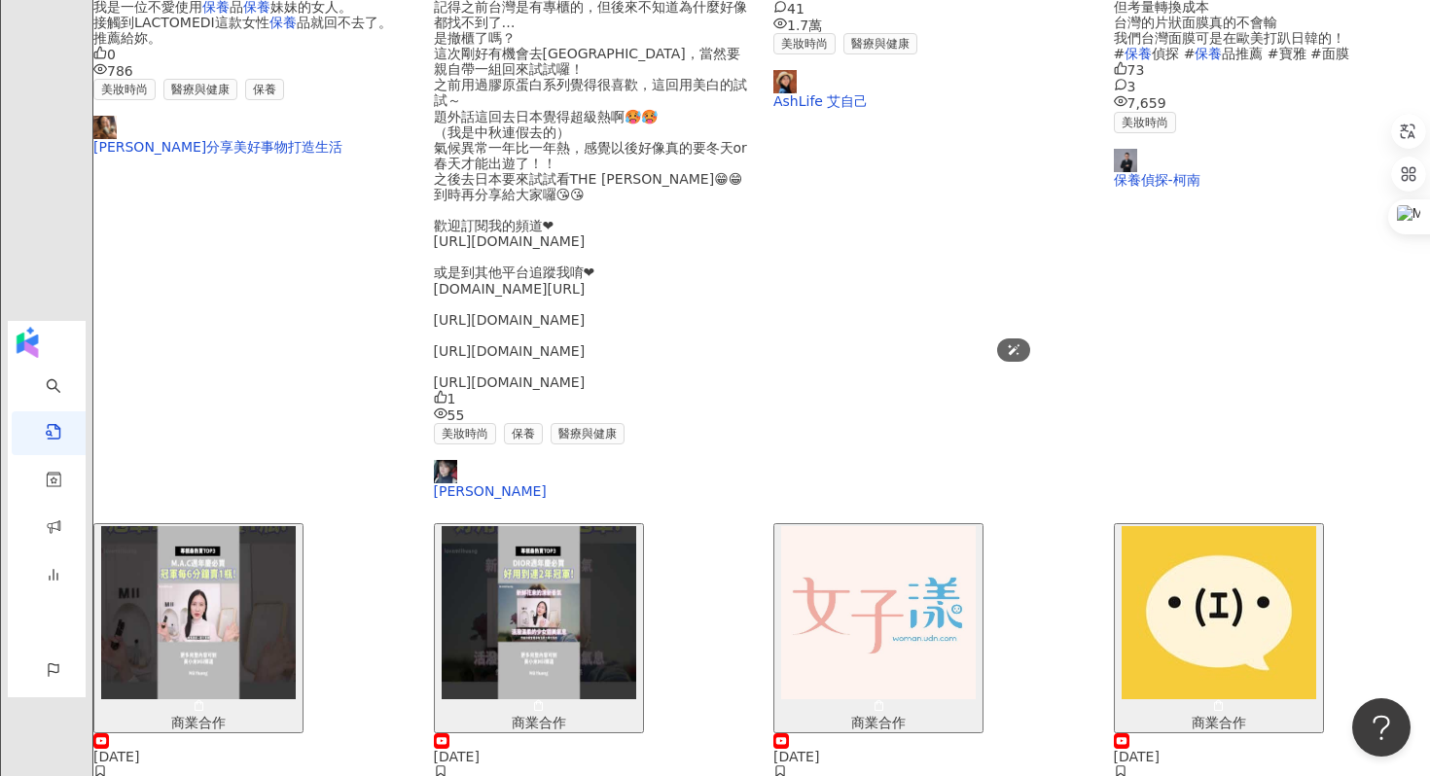
scroll to position [924, 0]
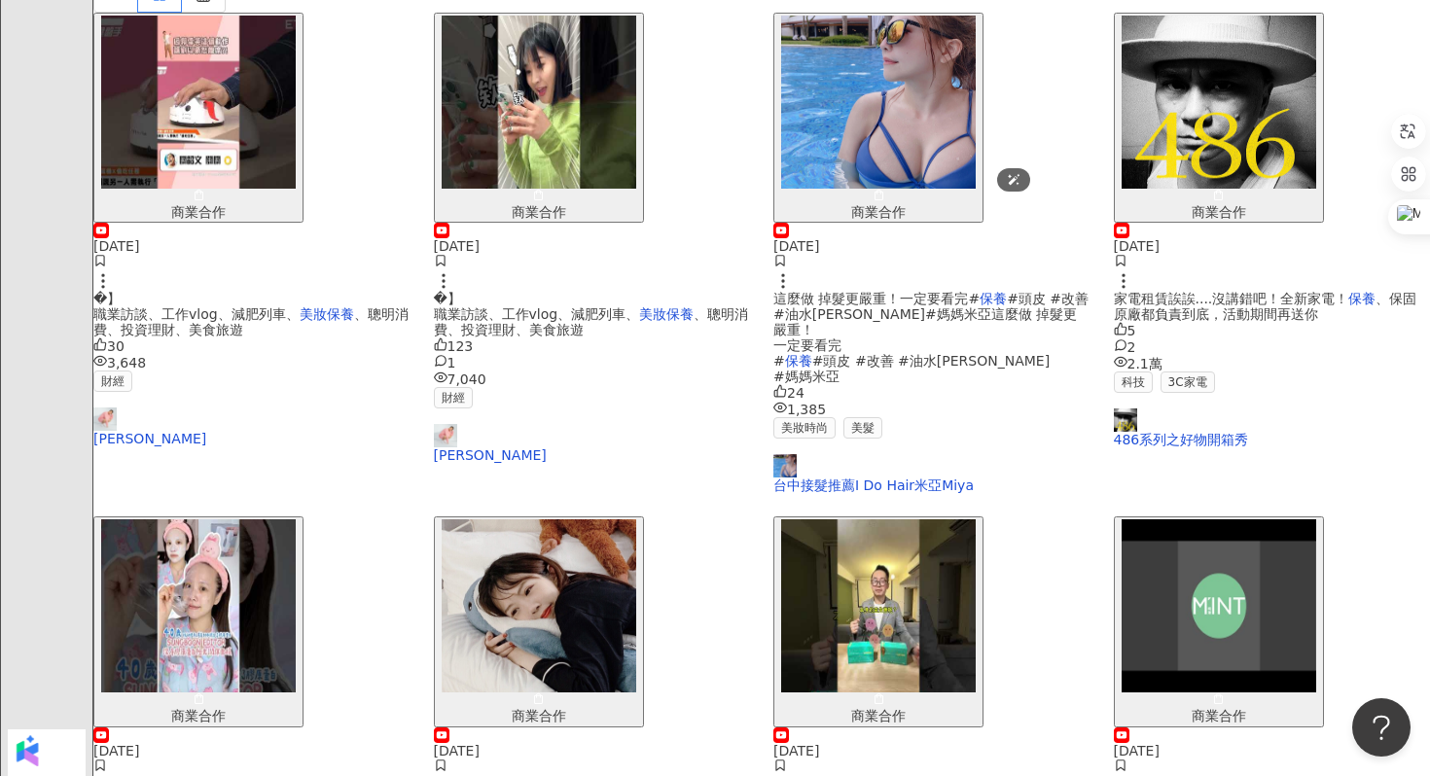
scroll to position [1094, 0]
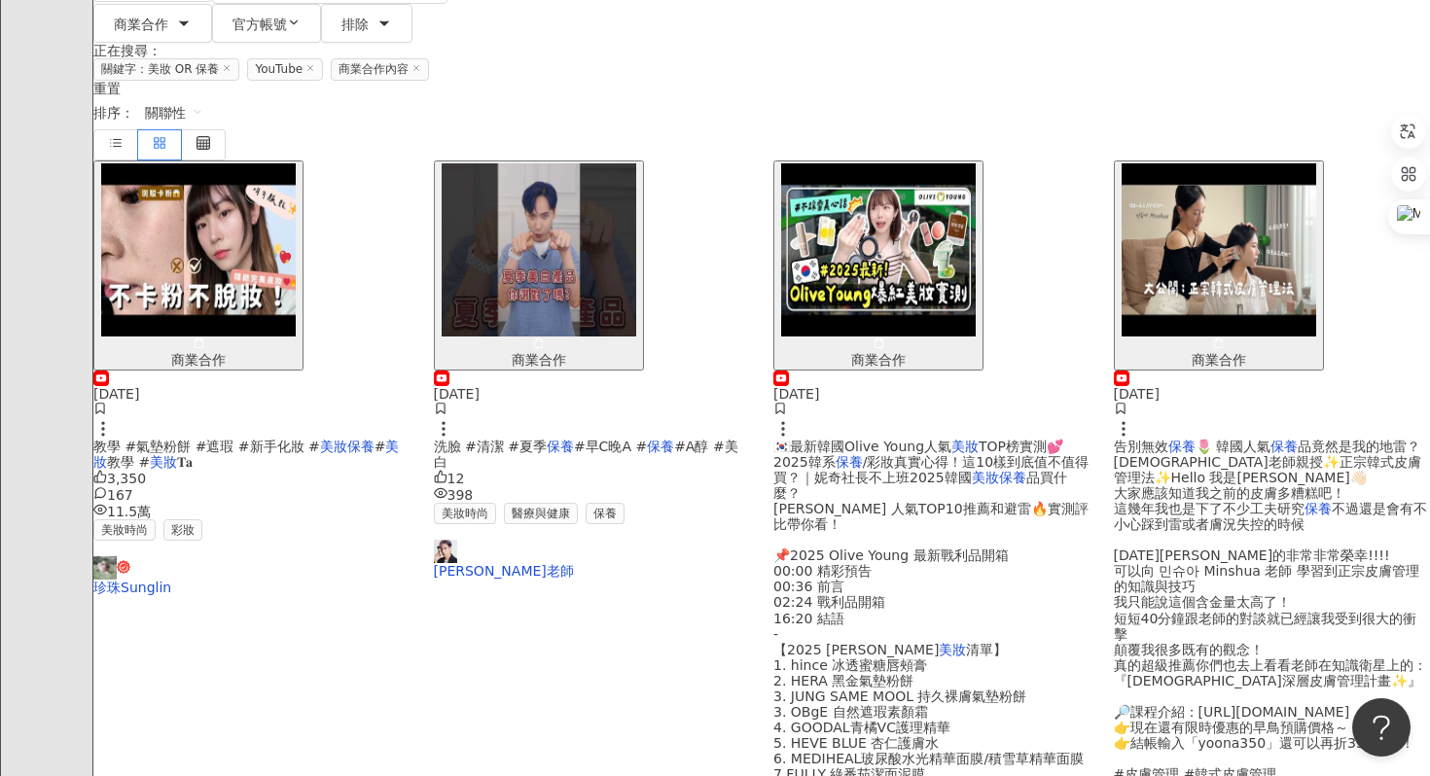
scroll to position [451, 0]
